Goal: Task Accomplishment & Management: Manage account settings

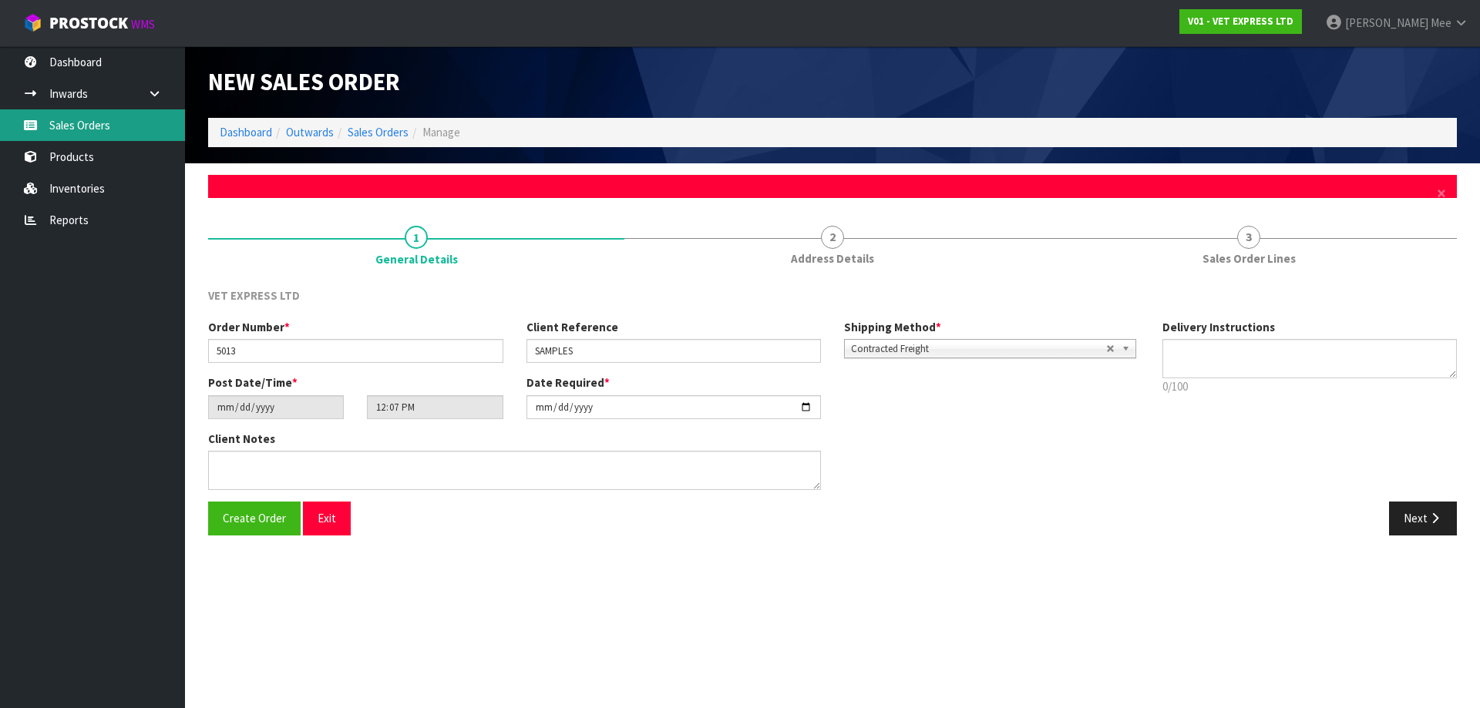
click at [72, 129] on link "Sales Orders" at bounding box center [92, 125] width 185 height 32
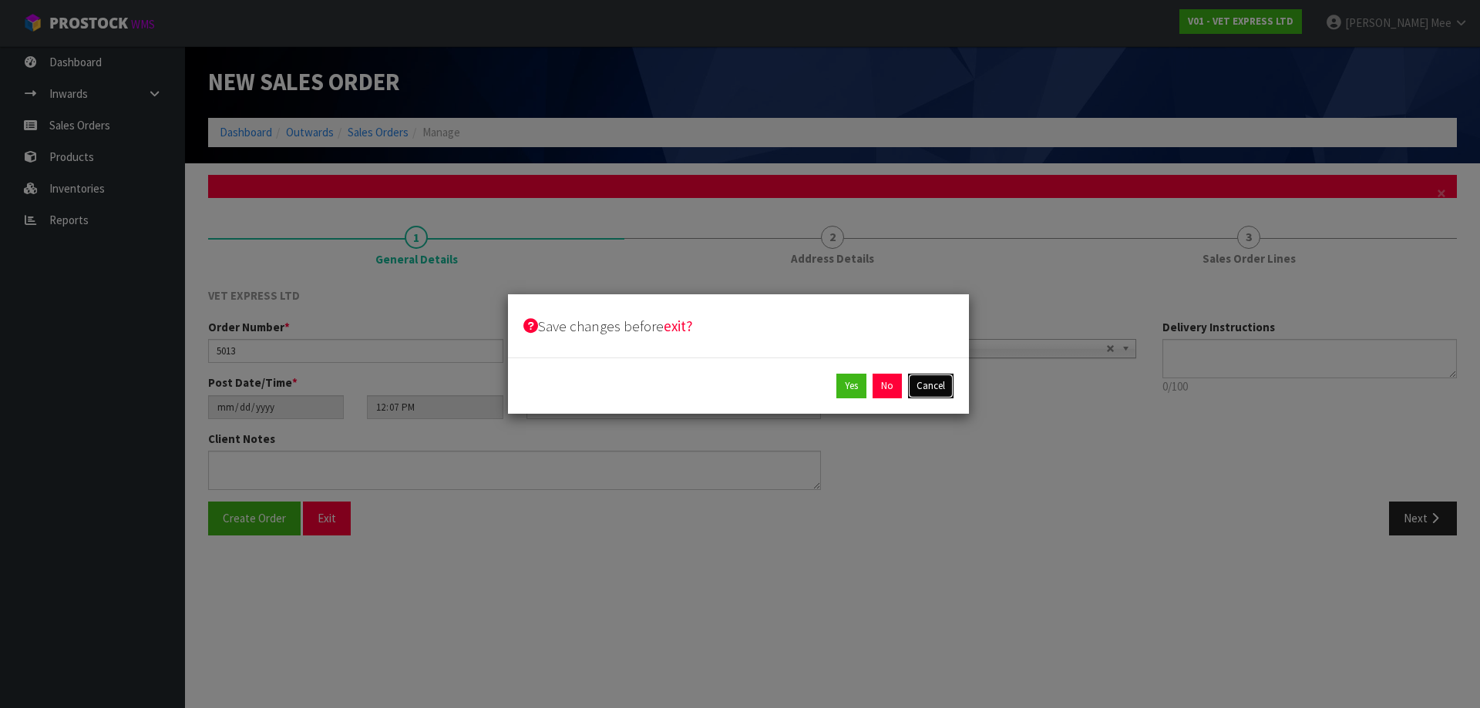
click at [934, 391] on button "Cancel" at bounding box center [930, 386] width 45 height 25
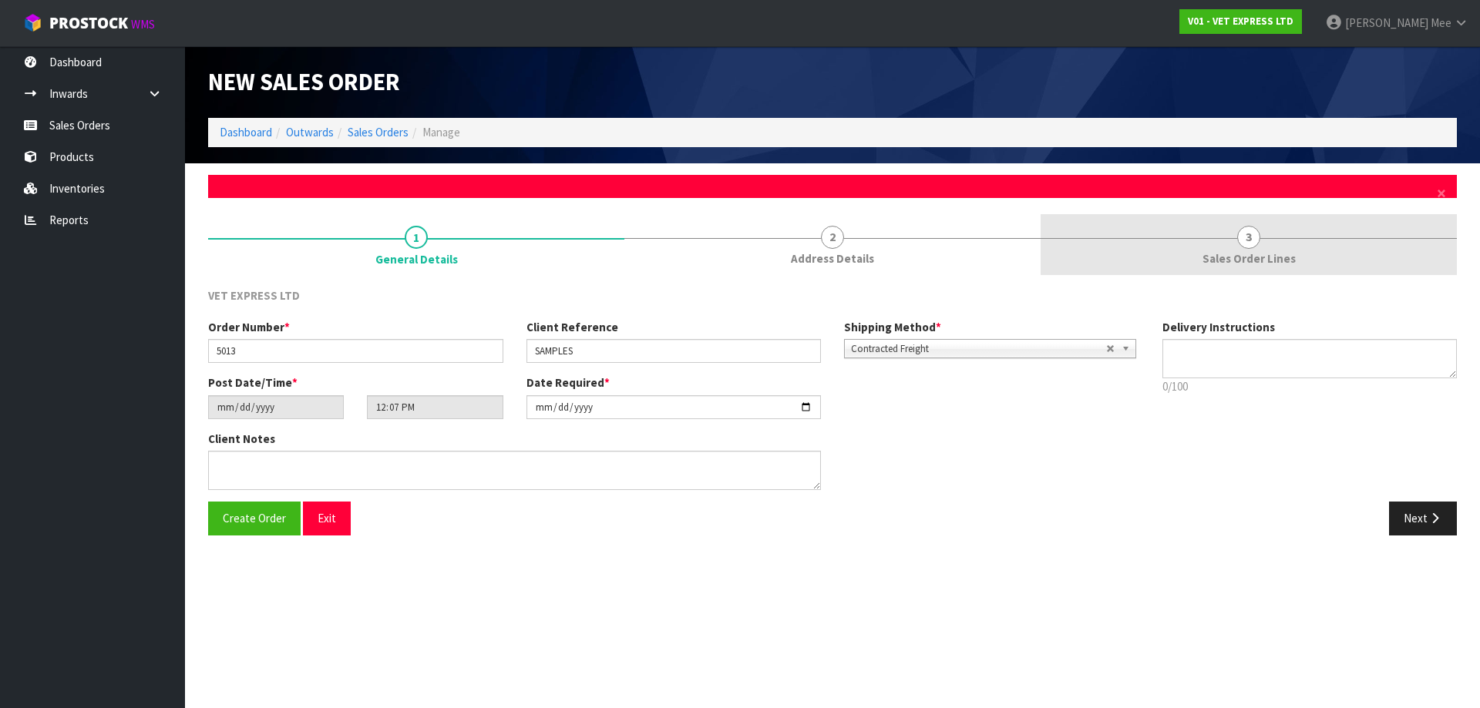
click at [1282, 260] on span "Sales Order Lines" at bounding box center [1248, 258] width 93 height 16
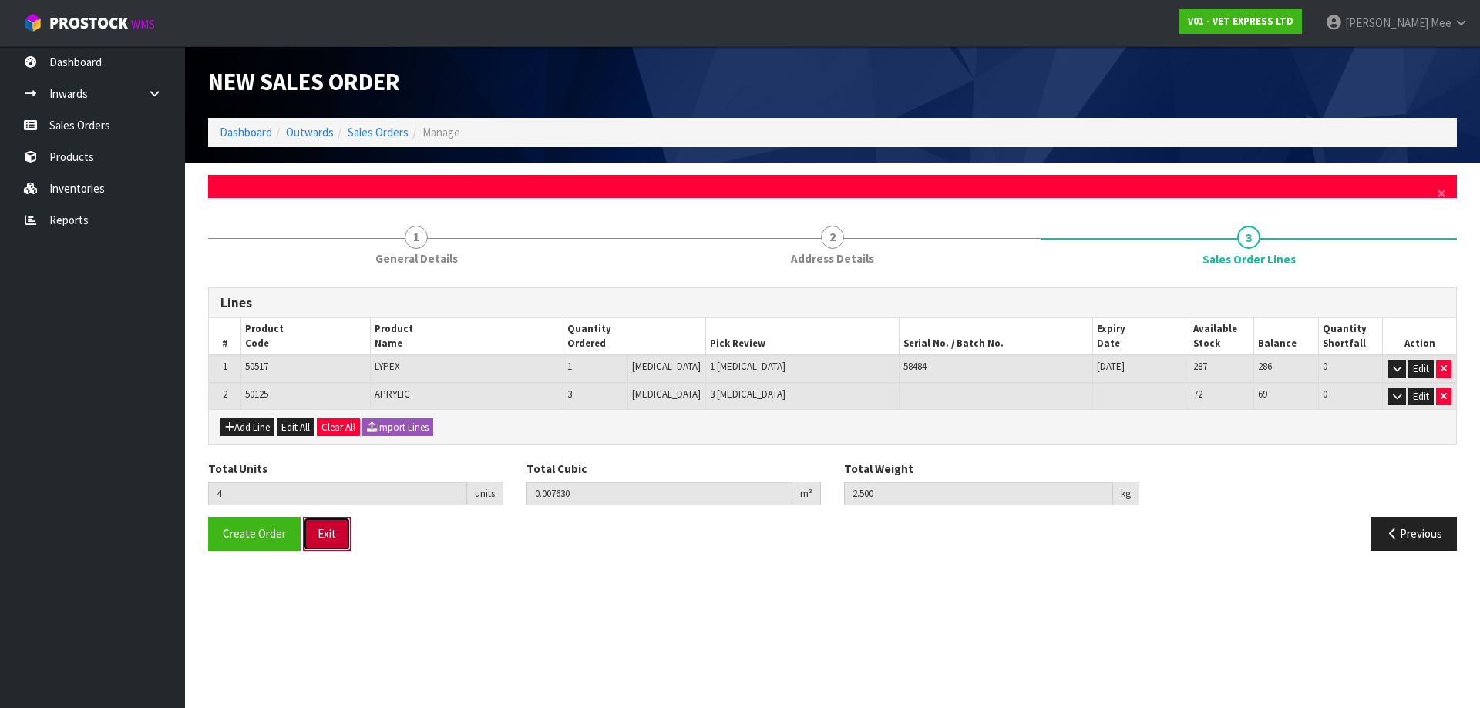
click at [338, 542] on button "Exit" at bounding box center [327, 533] width 48 height 33
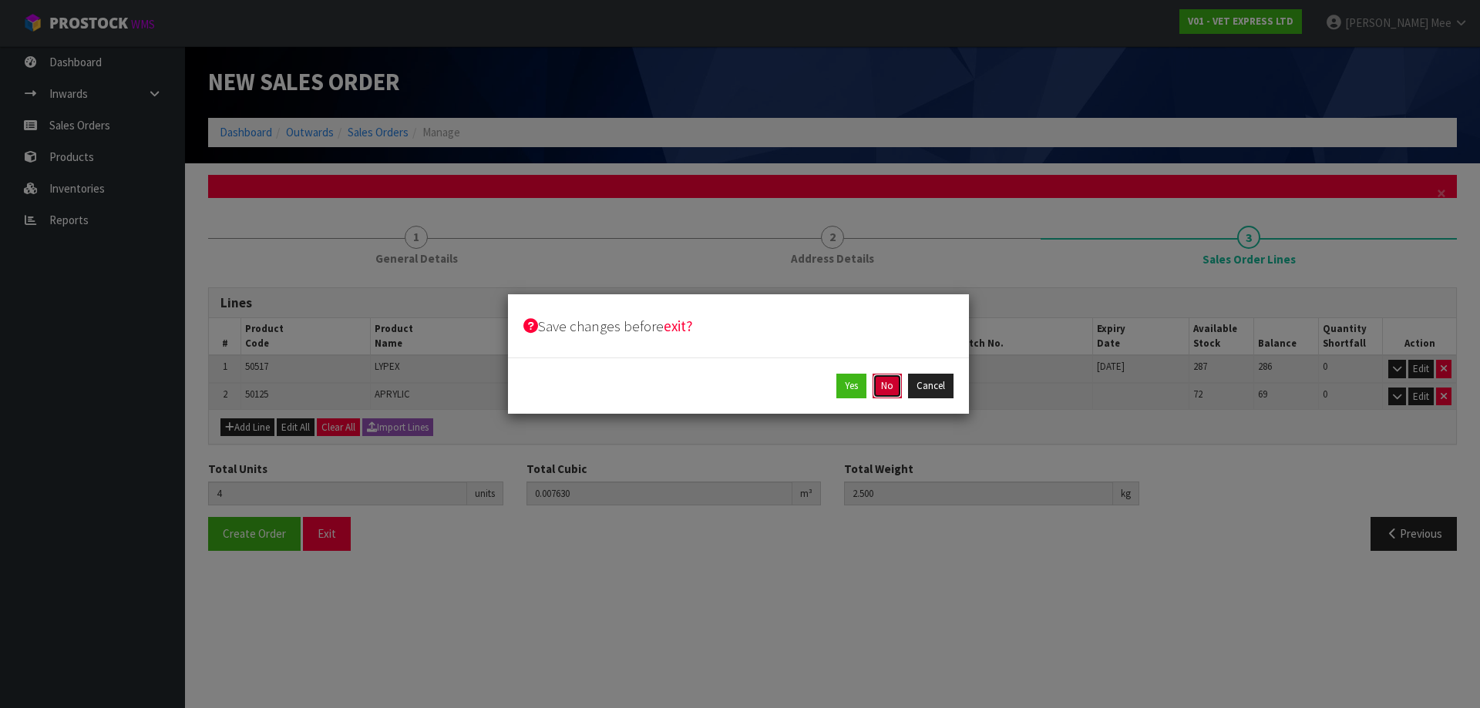
click at [880, 391] on button "No" at bounding box center [886, 386] width 29 height 25
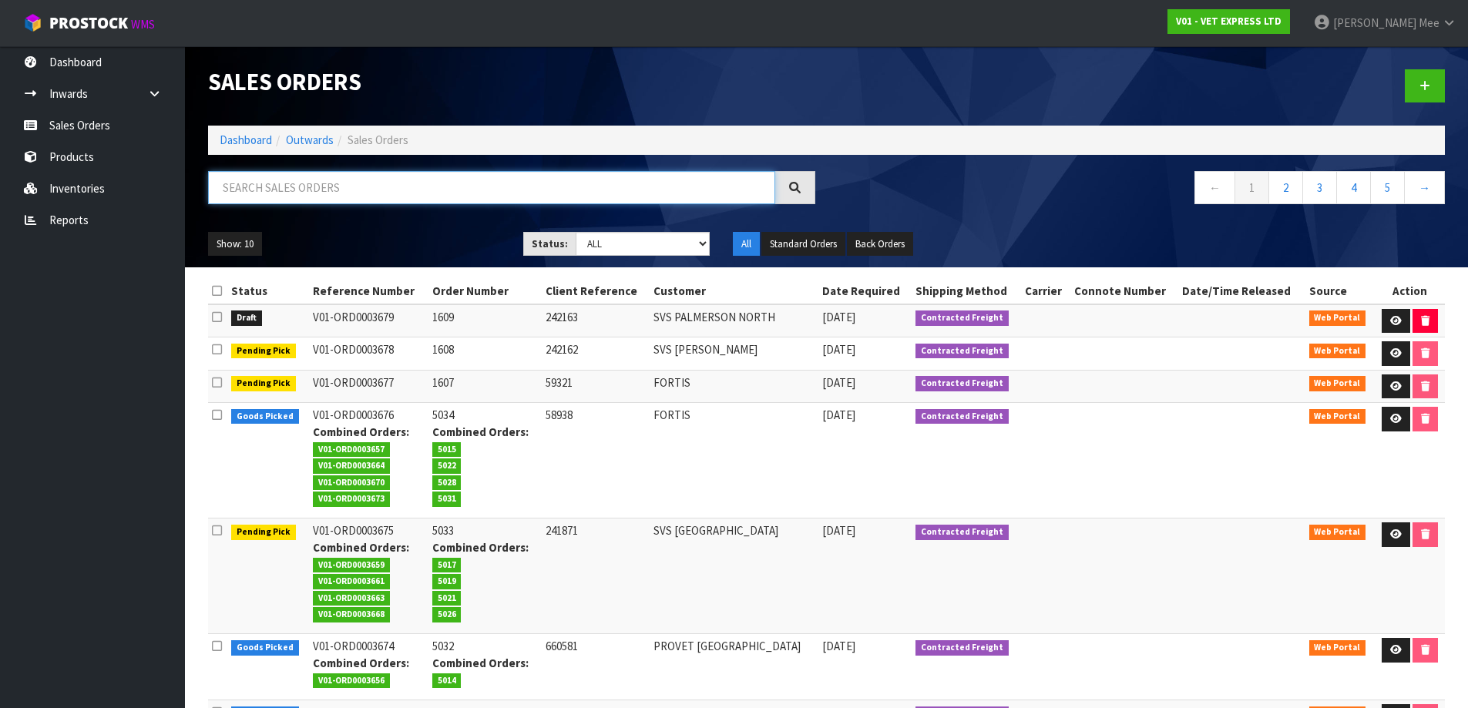
click at [368, 180] on input "text" at bounding box center [491, 187] width 567 height 33
type input "59233"
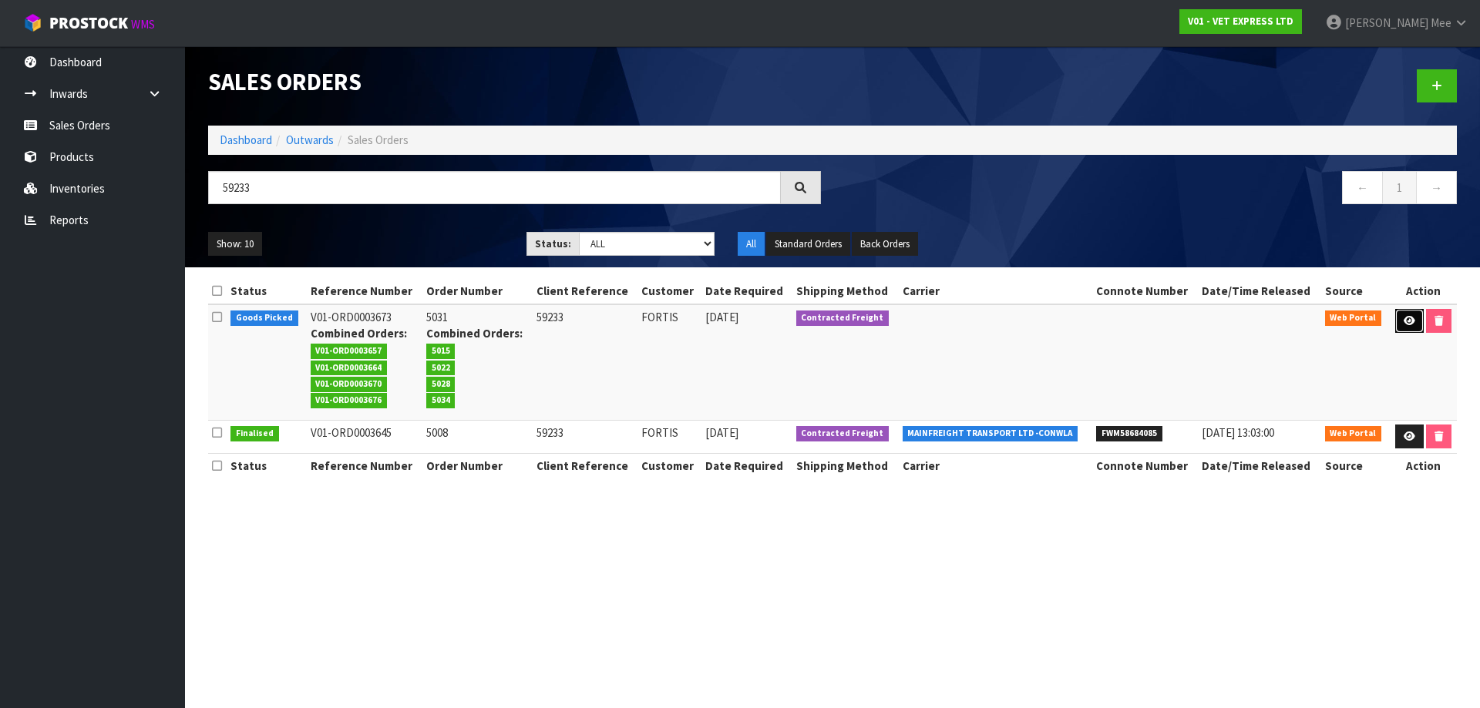
click at [1403, 316] on icon at bounding box center [1409, 321] width 12 height 10
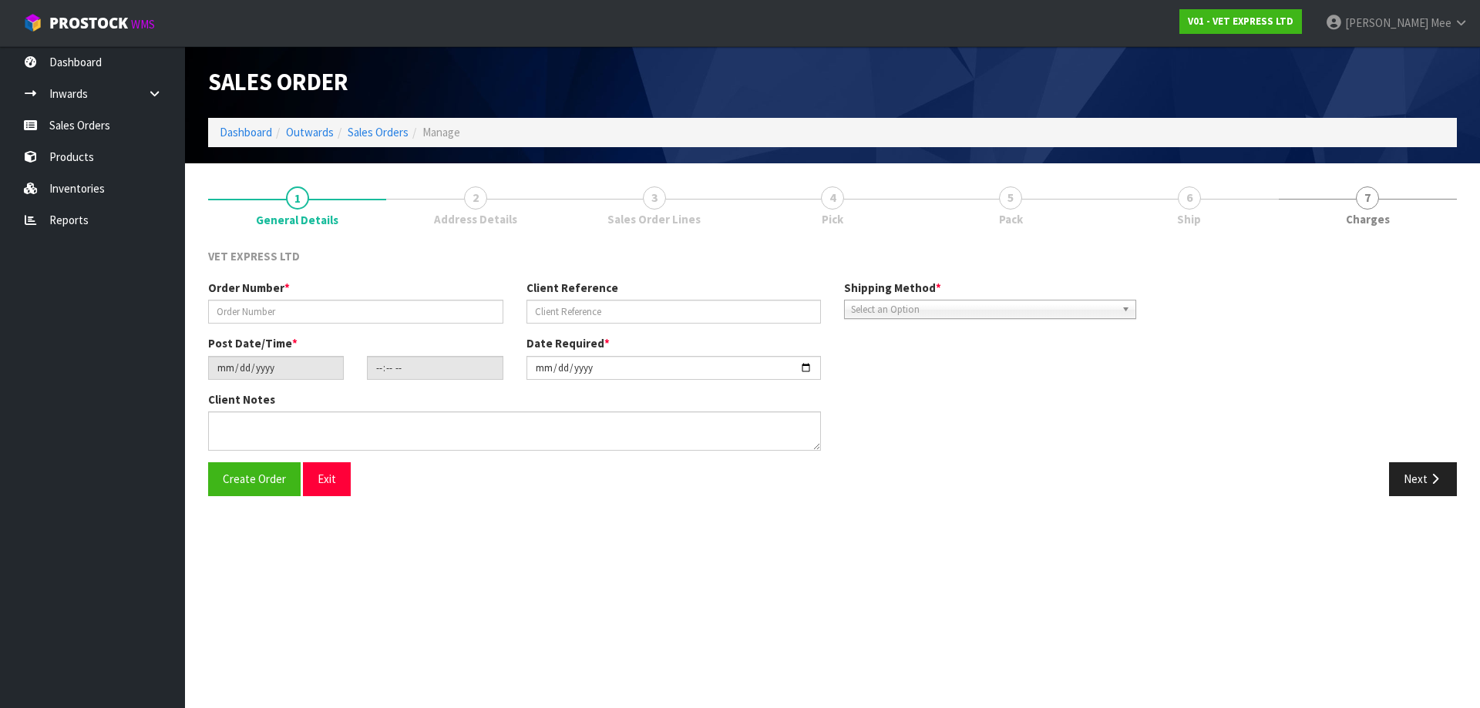
type input "5031"
type input "59233"
type input "[DATE]"
type input "08:56:00.000"
type input "[DATE]"
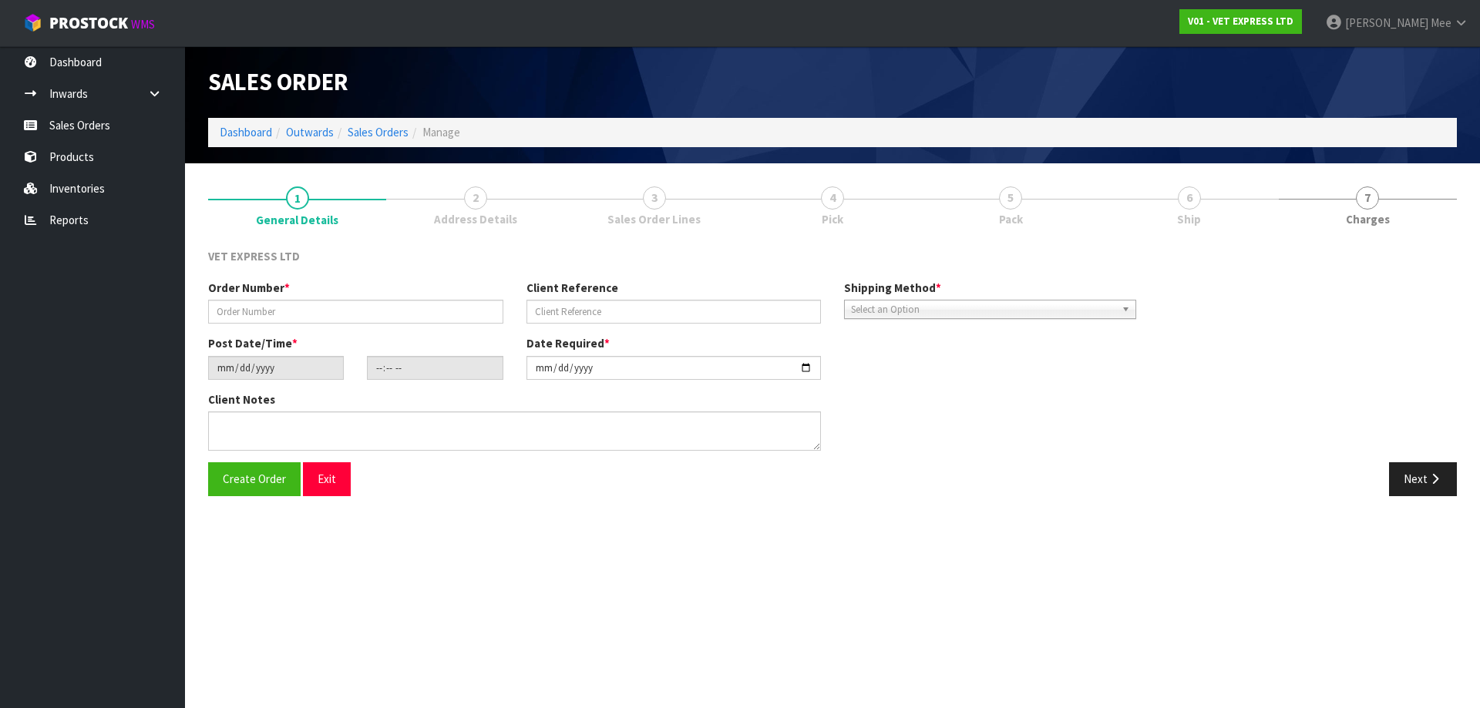
type textarea "BACK ORDER FROM INV 5008"
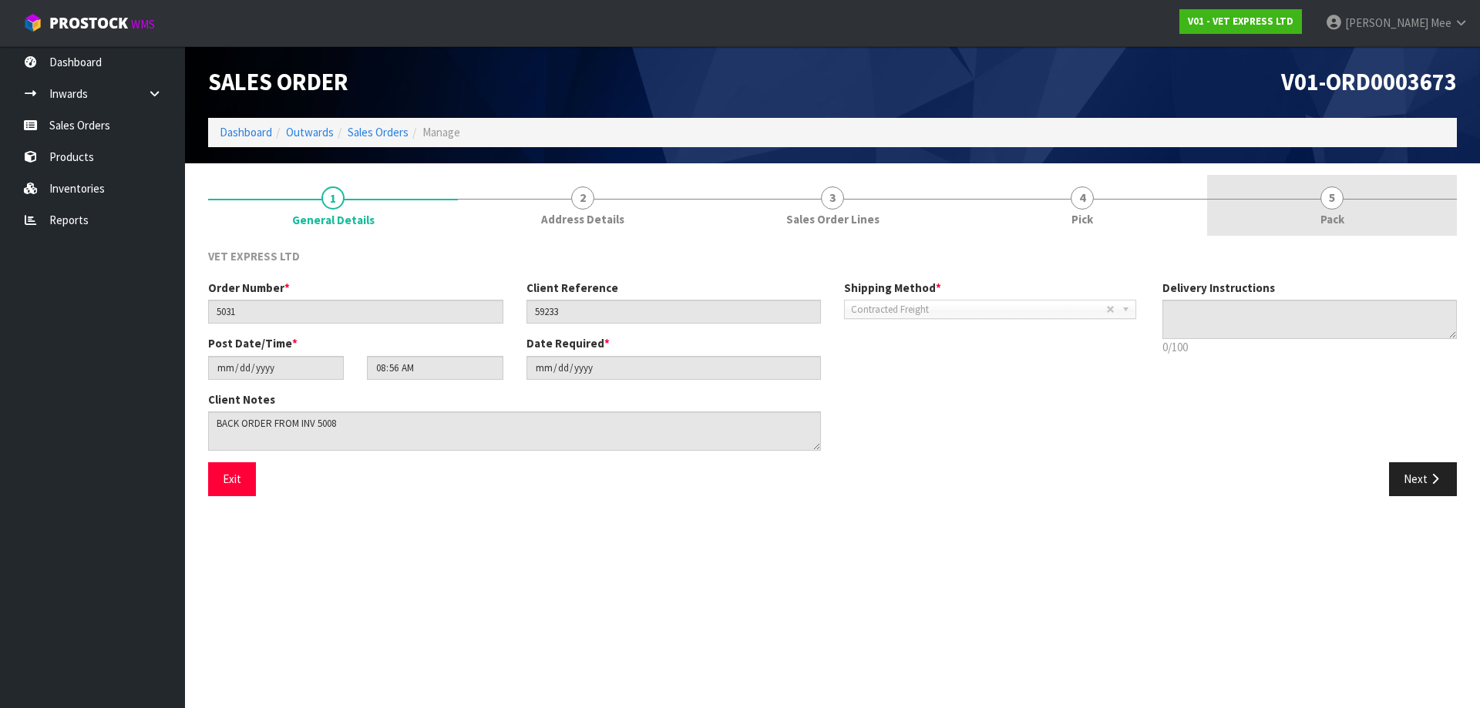
click at [1339, 223] on span "Pack" at bounding box center [1332, 219] width 24 height 16
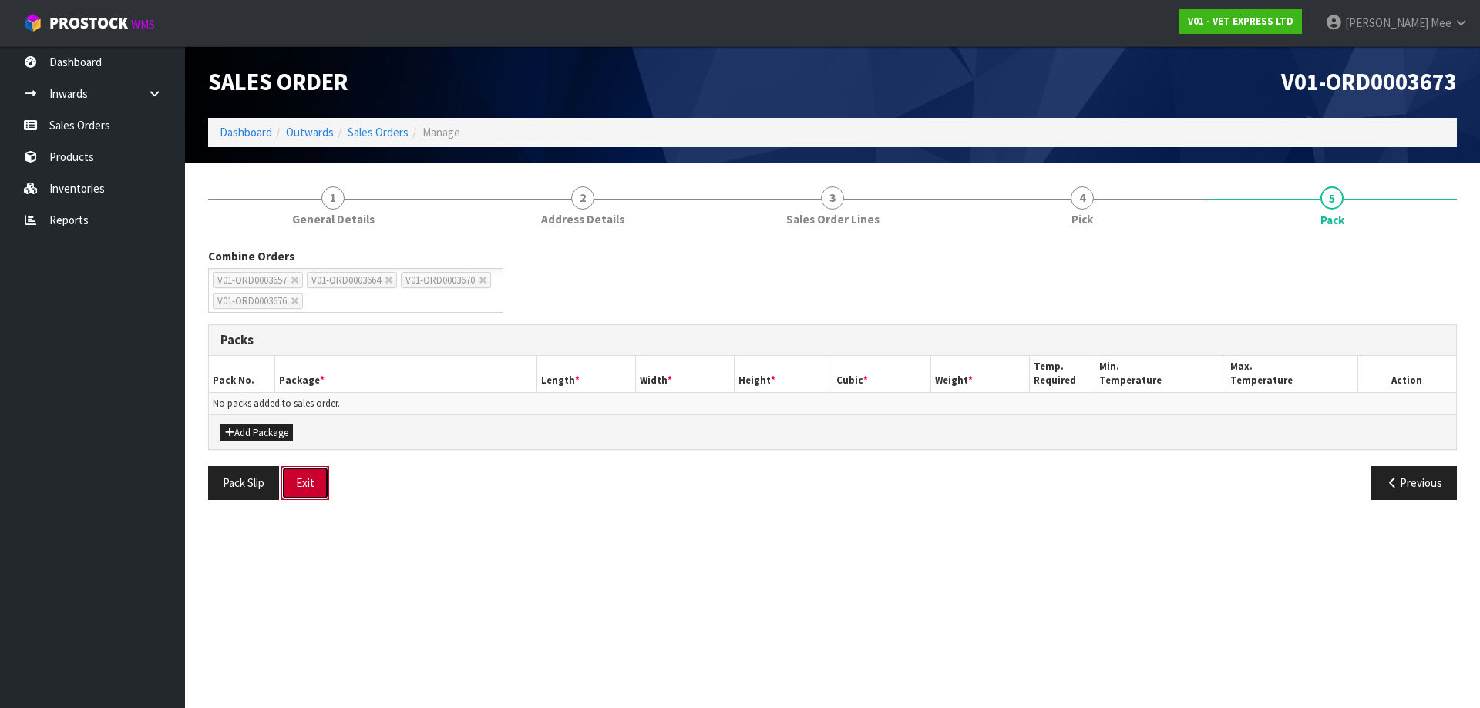
click at [307, 489] on button "Exit" at bounding box center [305, 482] width 48 height 33
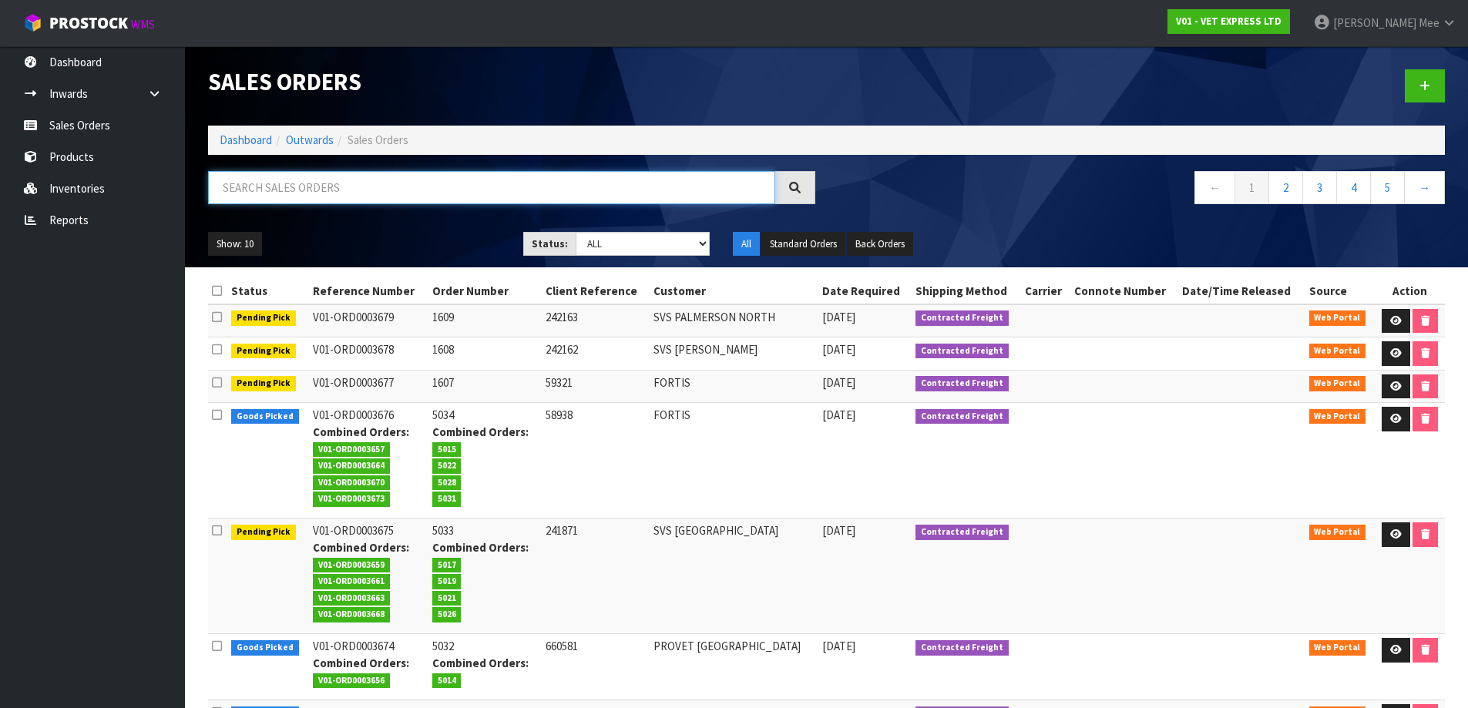
click at [365, 195] on input "text" at bounding box center [491, 187] width 567 height 33
type input "59233"
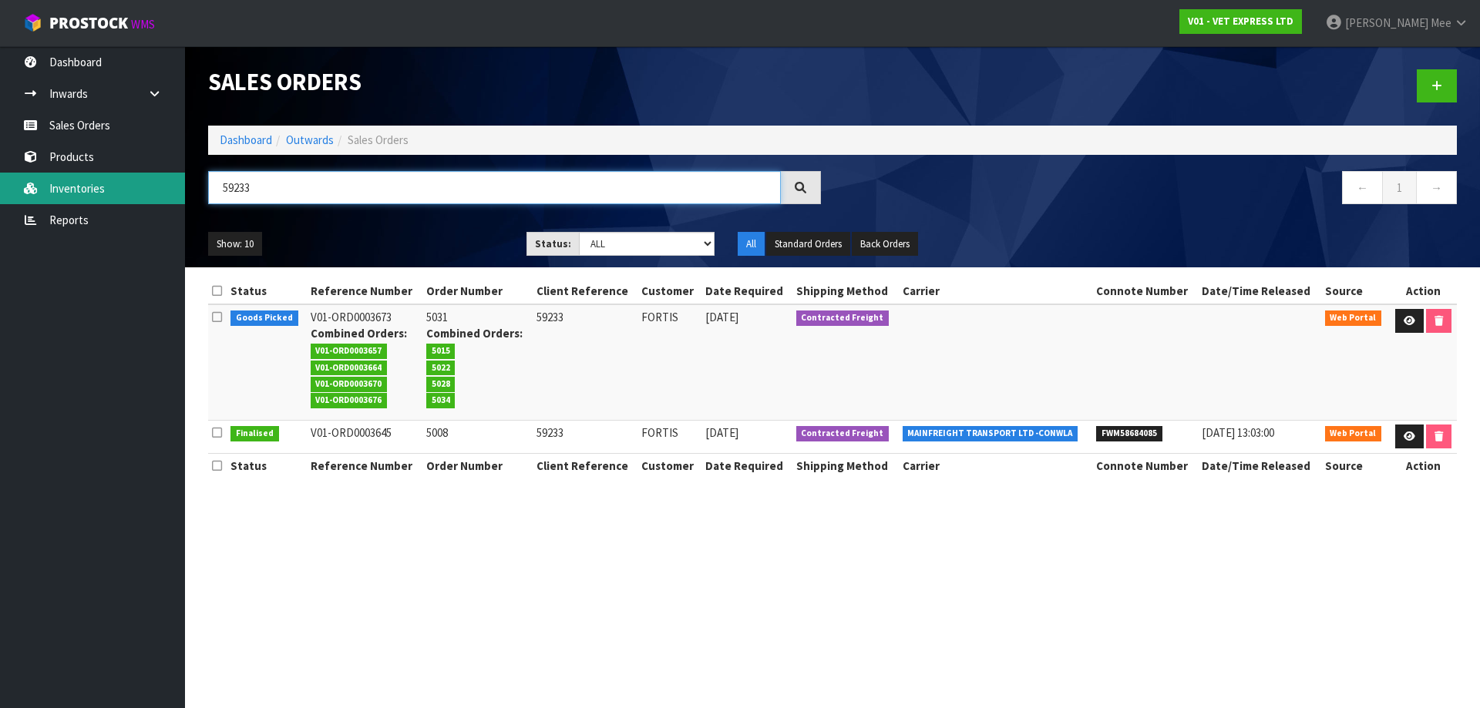
drag, startPoint x: 265, startPoint y: 187, endPoint x: 163, endPoint y: 182, distance: 101.9
click at [163, 182] on body "Toggle navigation ProStock WMS V01 - VET EXPRESS LTD [PERSON_NAME] Logout Dashb…" at bounding box center [740, 354] width 1480 height 708
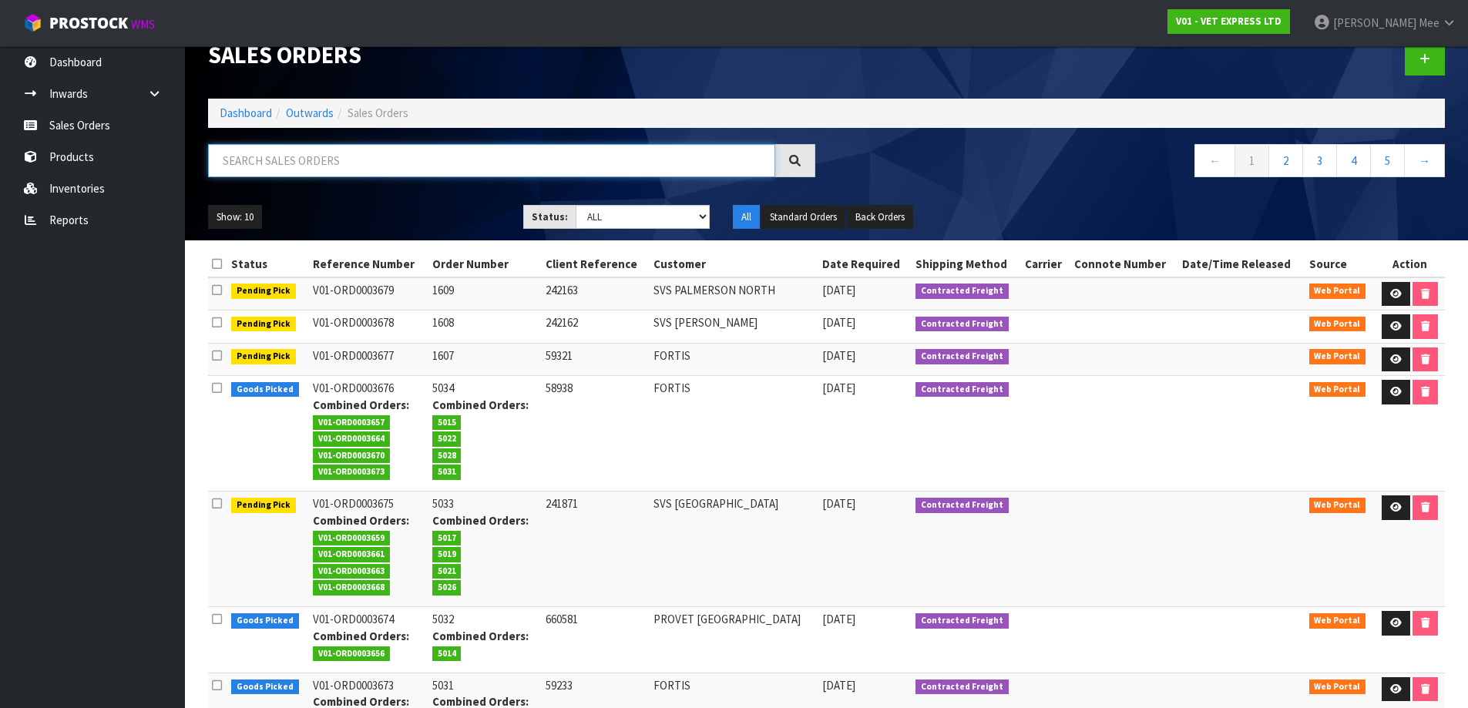
scroll to position [22, 0]
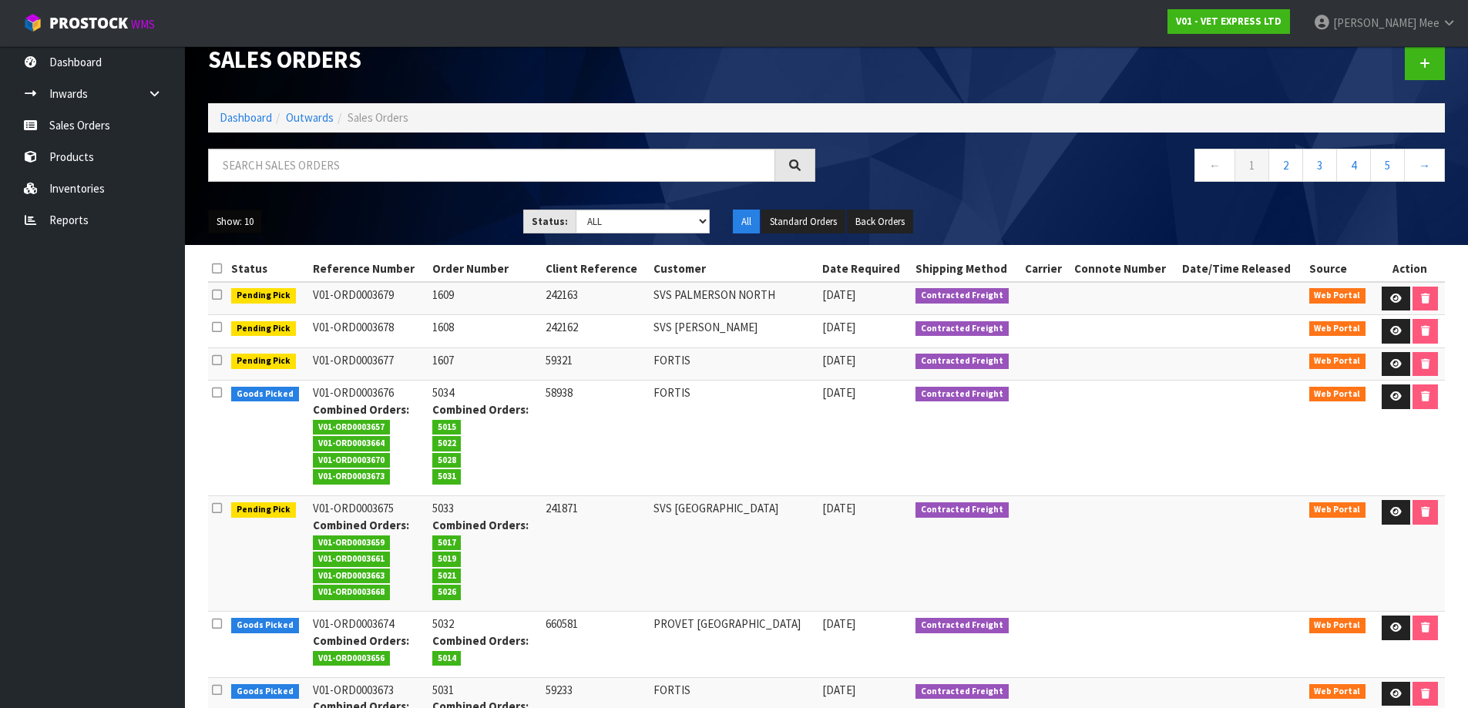
click at [242, 224] on button "Show: 10" at bounding box center [235, 222] width 54 height 25
click at [257, 294] on link "25" at bounding box center [270, 292] width 122 height 21
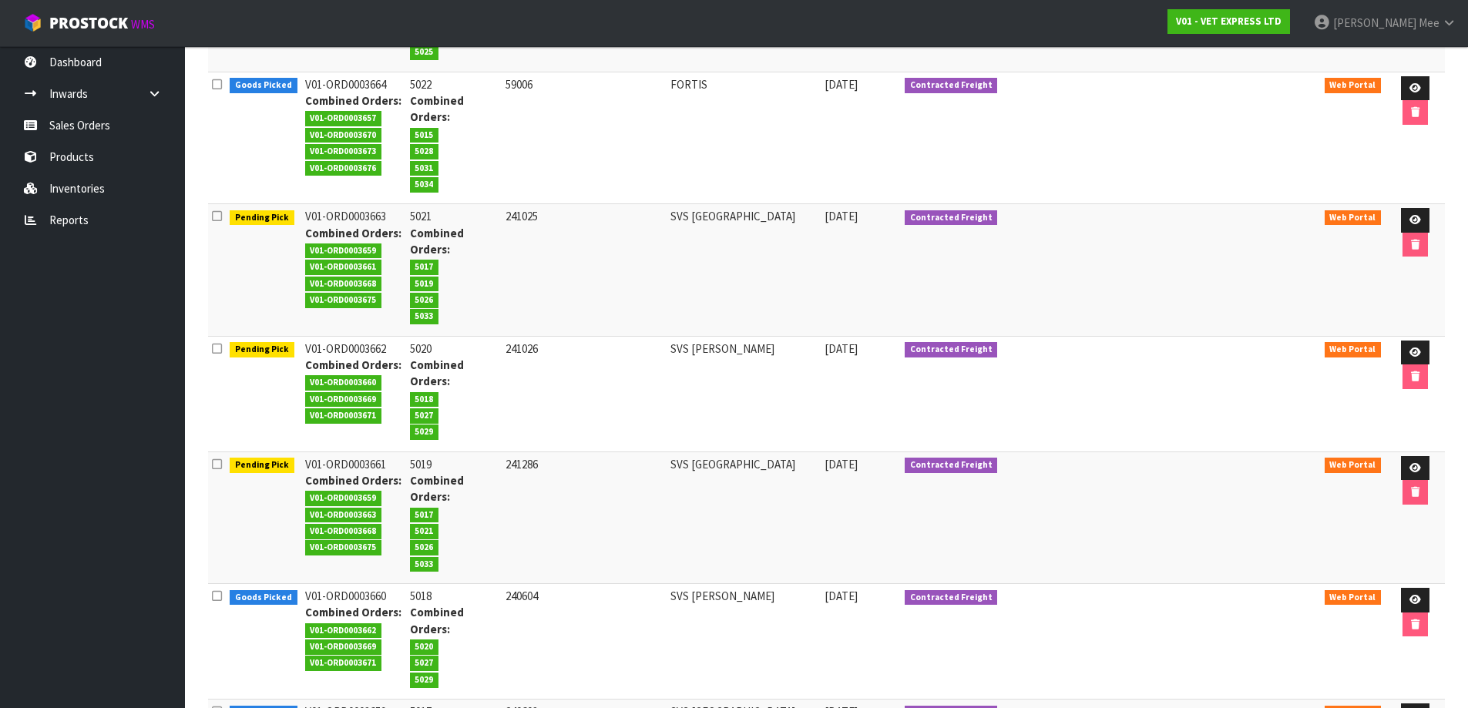
scroll to position [1894, 0]
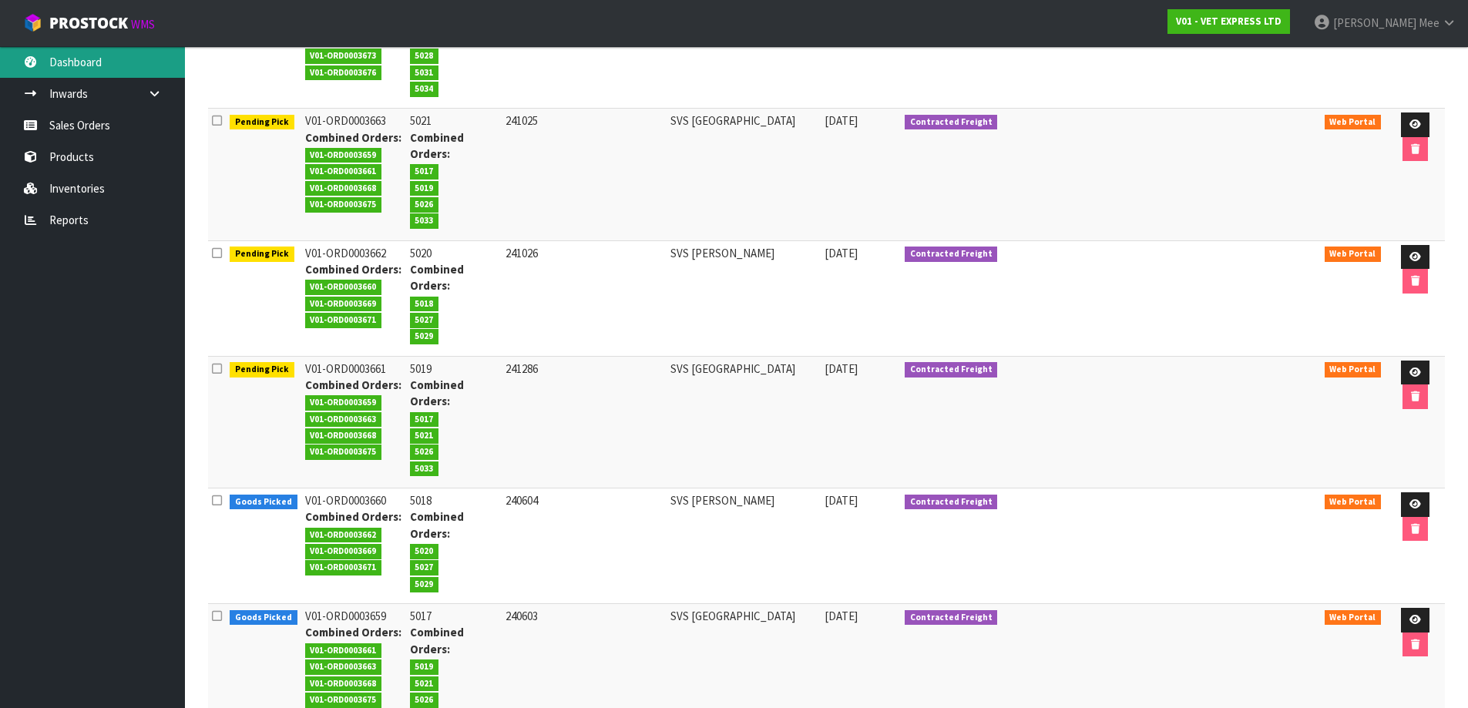
click at [72, 59] on link "Dashboard" at bounding box center [92, 62] width 185 height 32
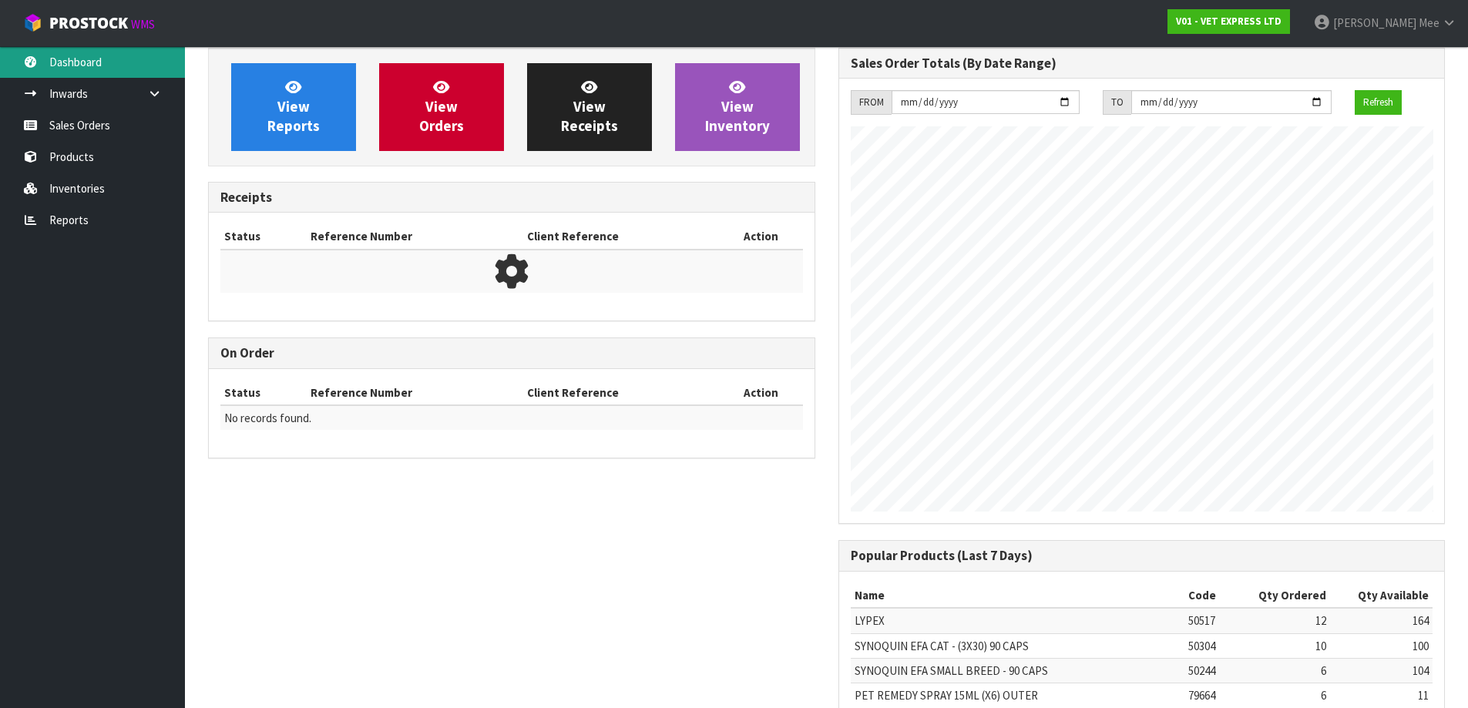
scroll to position [855, 630]
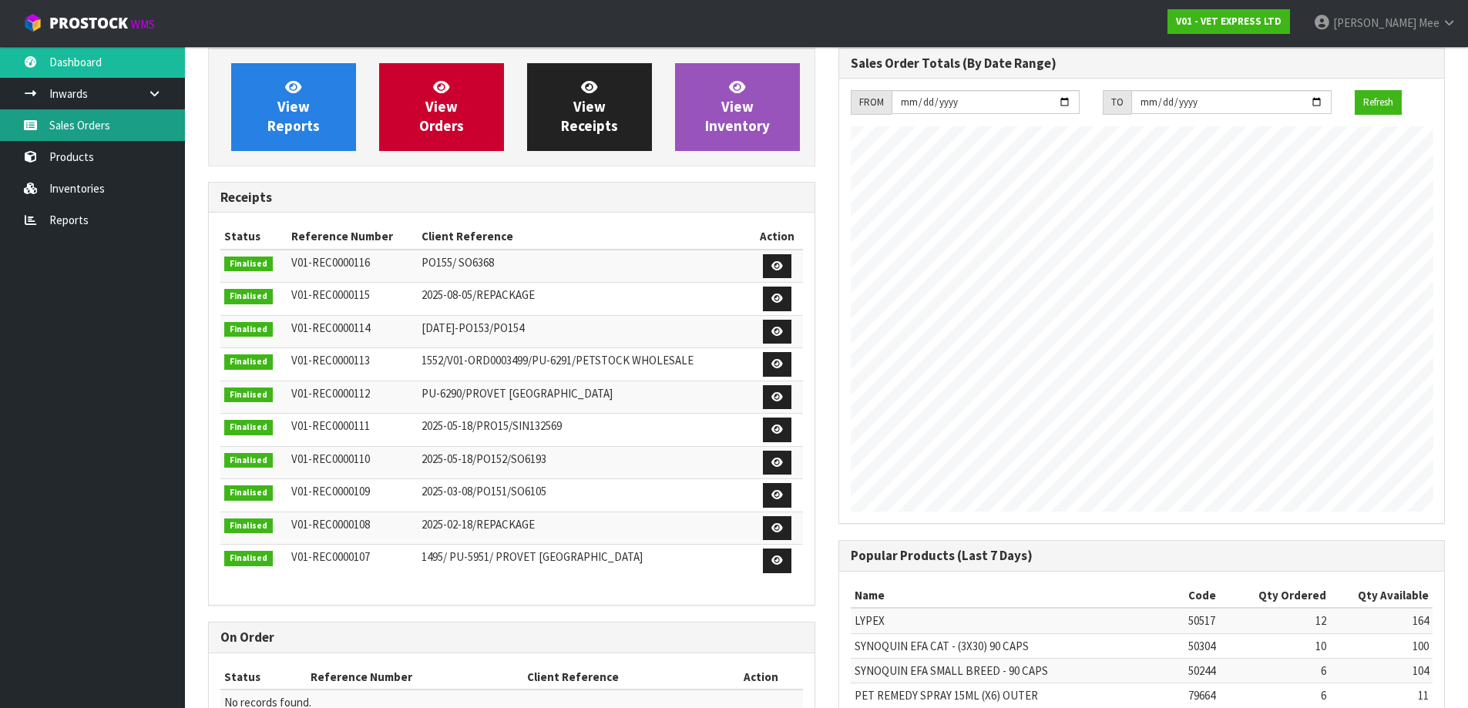
click at [79, 121] on link "Sales Orders" at bounding box center [92, 125] width 185 height 32
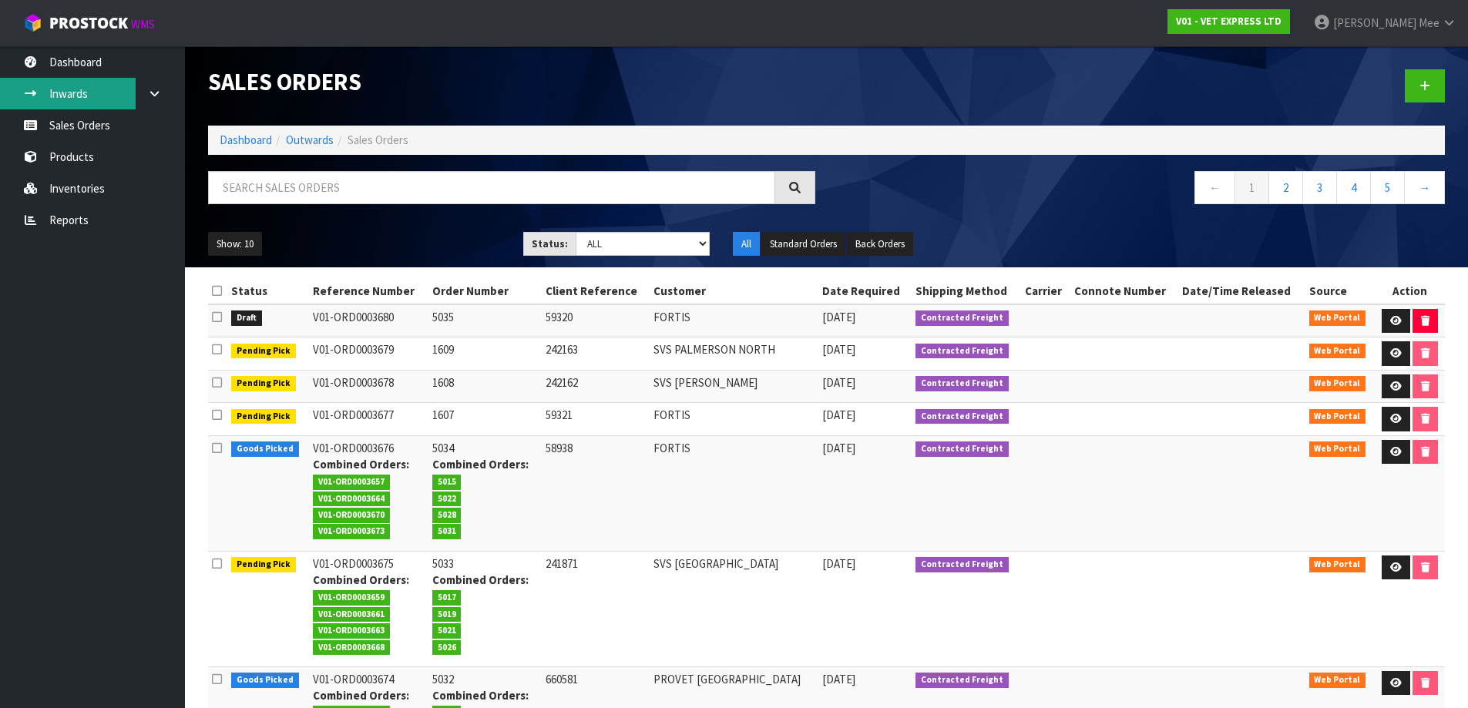
click at [80, 89] on link "Inwards" at bounding box center [92, 94] width 185 height 32
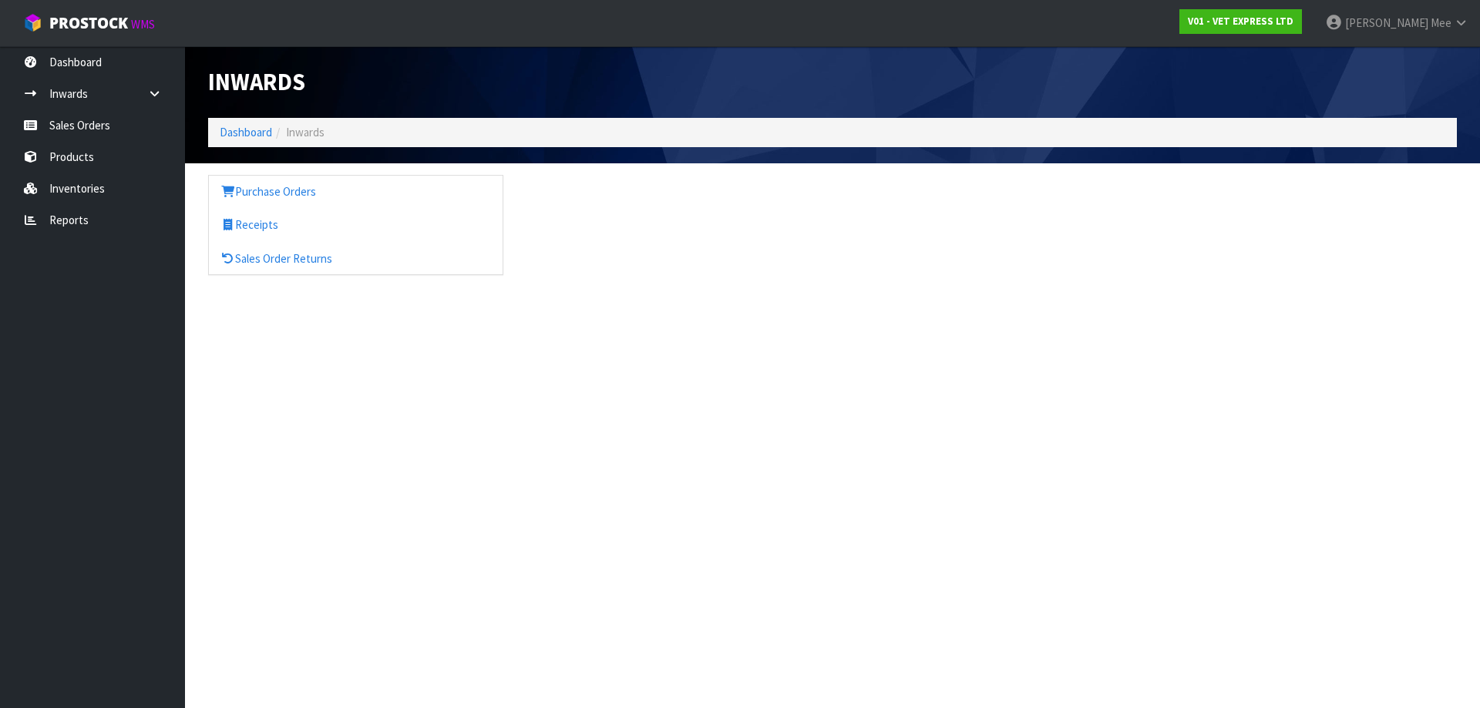
click at [842, 686] on section "Inwards Dashboard Inwards Purchase Orders Receipts Sales Order Returns" at bounding box center [740, 354] width 1480 height 708
click at [906, 51] on div at bounding box center [1150, 57] width 636 height 23
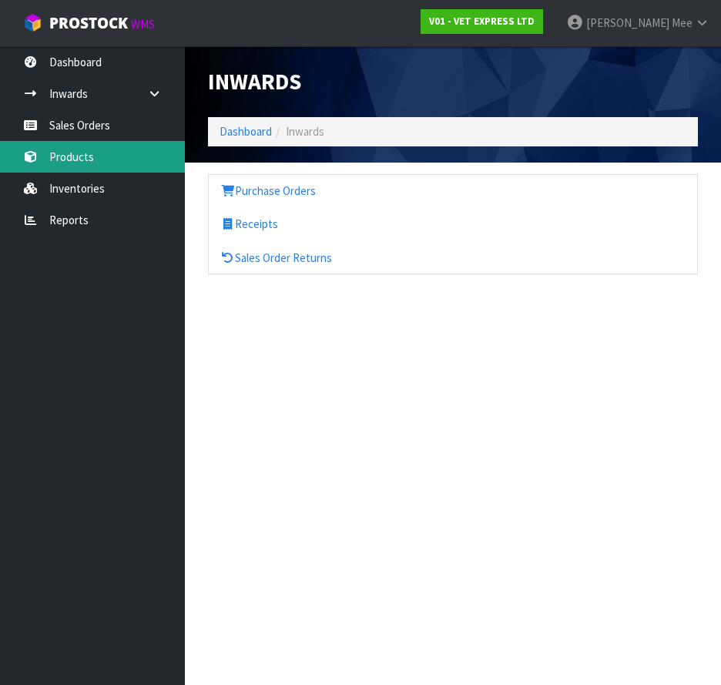
click at [67, 158] on link "Products" at bounding box center [92, 157] width 185 height 32
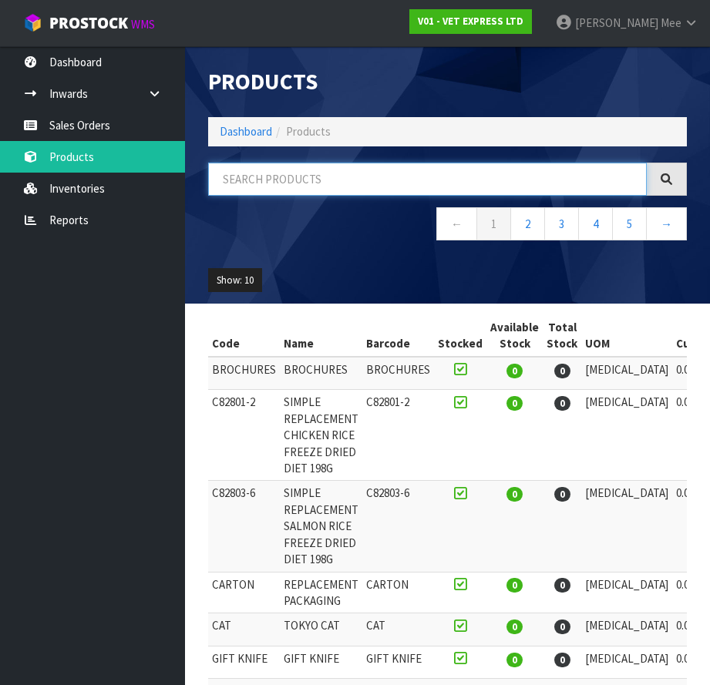
click at [275, 181] on input "text" at bounding box center [427, 179] width 438 height 33
type input "NEW HOME"
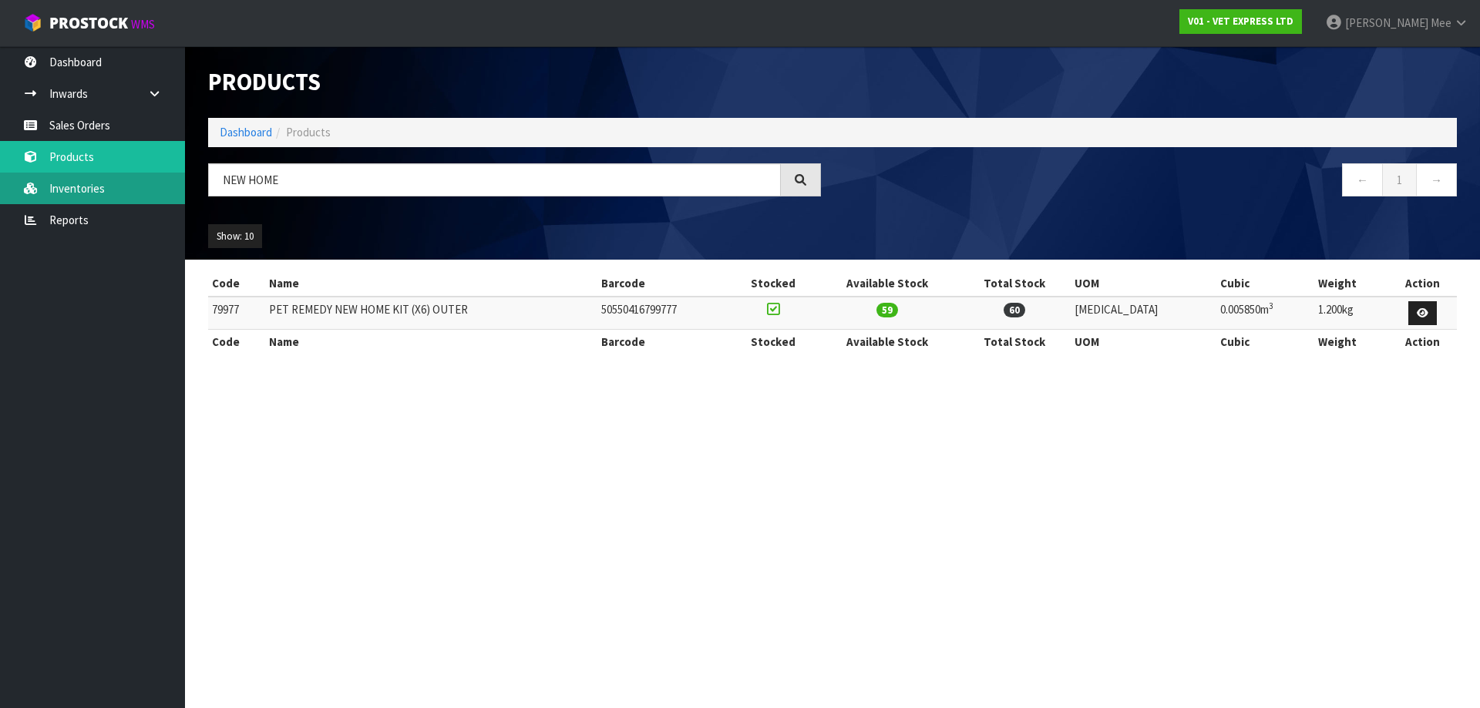
click at [96, 192] on link "Inventories" at bounding box center [92, 189] width 185 height 32
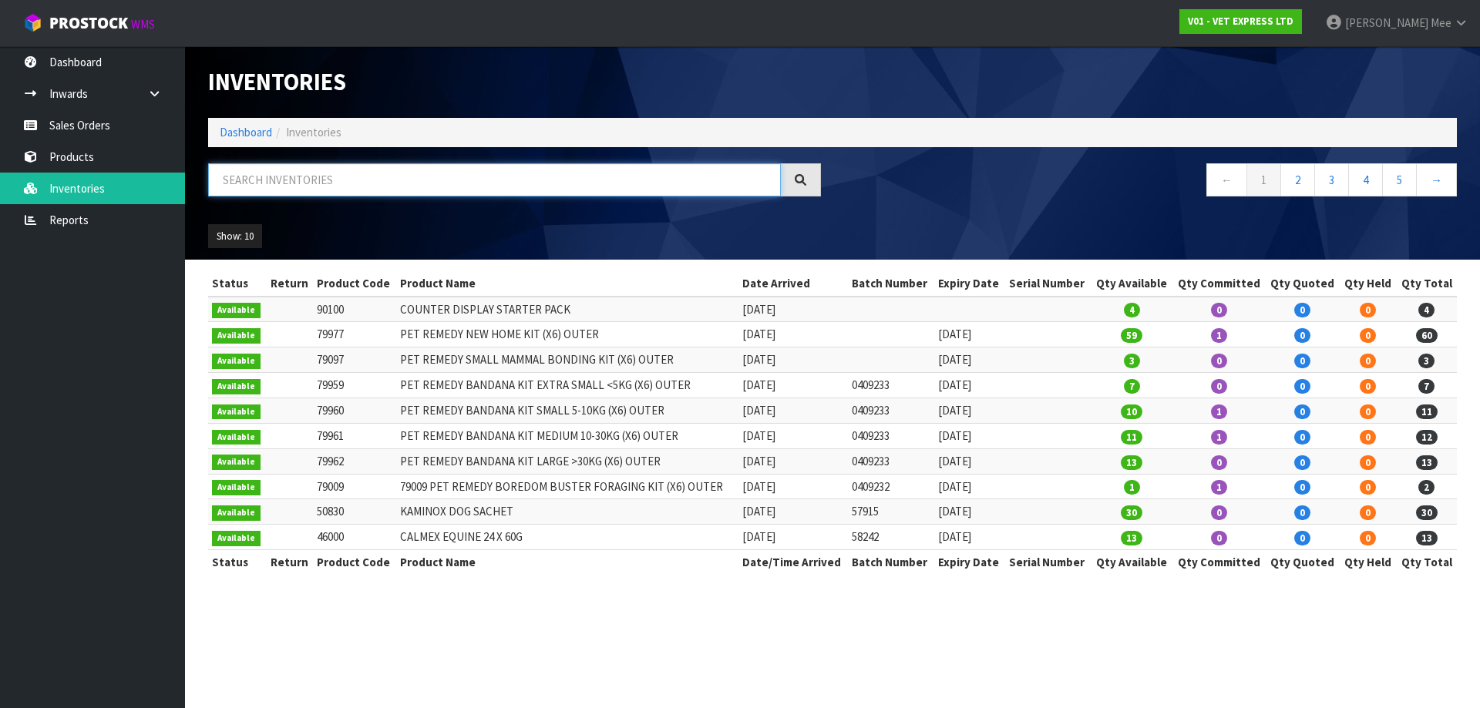
click at [235, 185] on input "text" at bounding box center [494, 179] width 573 height 33
type input "NEW HOME"
